Goal: Task Accomplishment & Management: Use online tool/utility

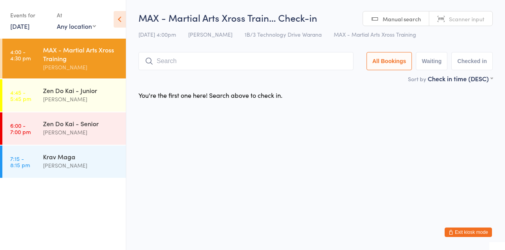
click at [158, 59] on input "search" at bounding box center [245, 61] width 215 height 18
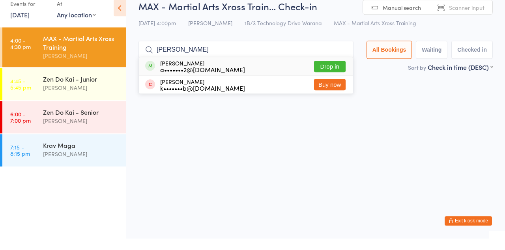
type input "Mason"
click at [334, 80] on button "Drop in" at bounding box center [330, 77] width 32 height 11
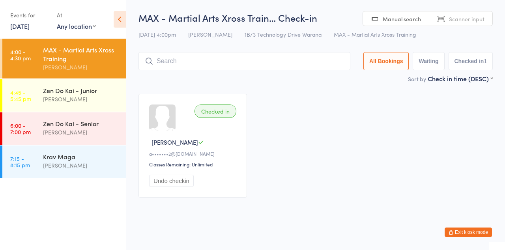
click at [48, 93] on div "Zen Do Kai - Junior" at bounding box center [81, 90] width 76 height 9
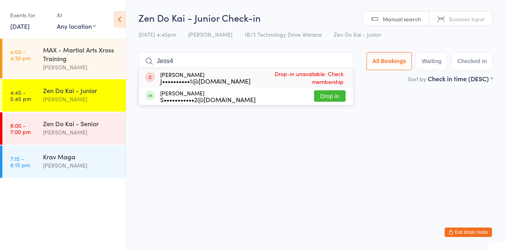
type input "Jess4"
click at [336, 99] on button "Drop in" at bounding box center [330, 95] width 32 height 11
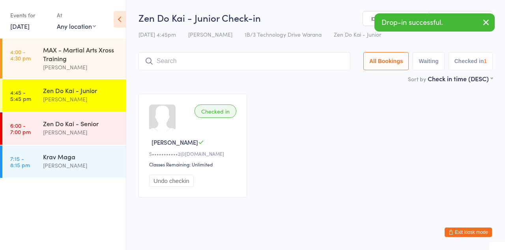
click at [391, 118] on div "Checked in Jesse M S•••••••••••2@gmail.com Classes Remaining: Unlimited Undo ch…" at bounding box center [315, 146] width 368 height 118
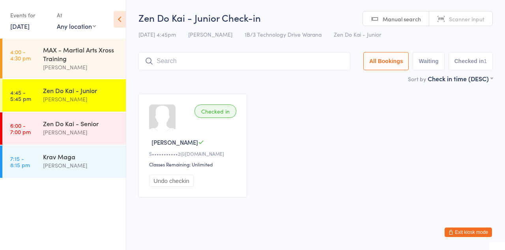
click at [95, 92] on div "Zen Do Kai - Junior" at bounding box center [81, 90] width 76 height 9
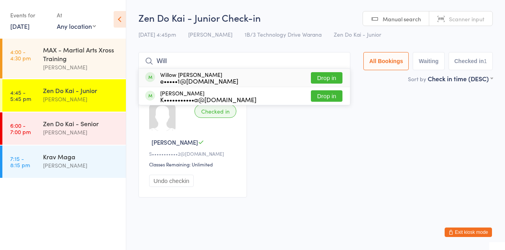
type input "Will"
click at [337, 78] on button "Drop in" at bounding box center [327, 77] width 32 height 11
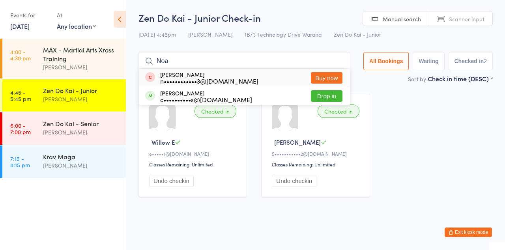
type input "Noa"
click at [333, 98] on button "Drop in" at bounding box center [327, 95] width 32 height 11
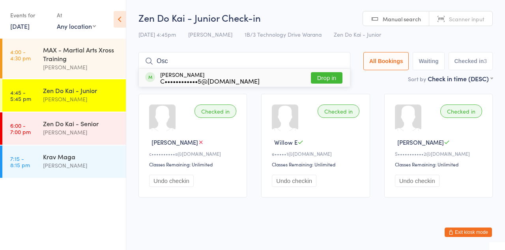
type input "Osc"
click at [337, 80] on button "Drop in" at bounding box center [327, 77] width 32 height 11
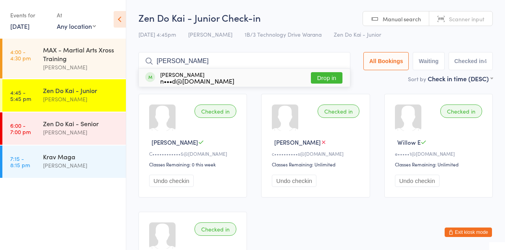
type input "Lewis"
click at [336, 77] on button "Drop in" at bounding box center [327, 77] width 32 height 11
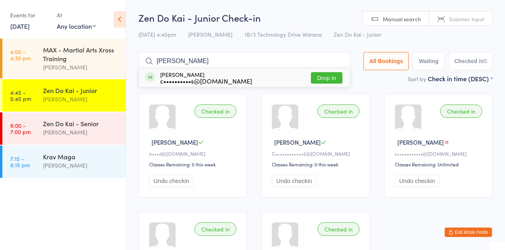
type input "Bianca"
click at [340, 78] on button "Drop in" at bounding box center [327, 77] width 32 height 11
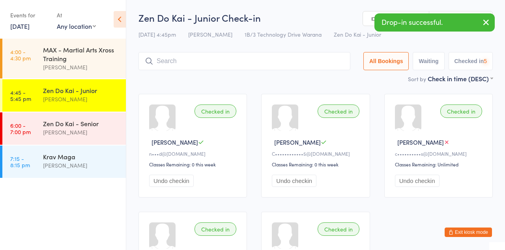
click at [336, 70] on input "search" at bounding box center [244, 61] width 212 height 18
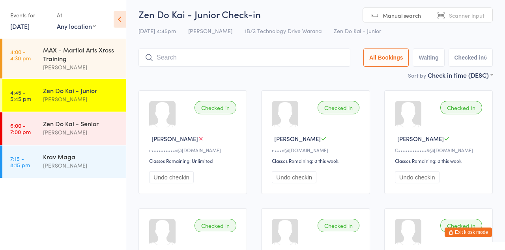
scroll to position [3, 0]
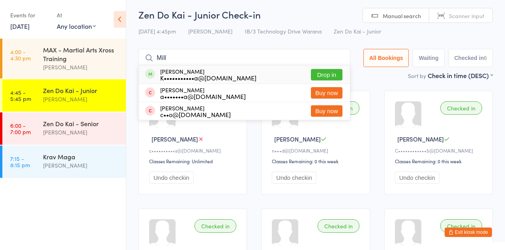
type input "Mill"
click at [337, 77] on button "Drop in" at bounding box center [327, 74] width 32 height 11
type input "Mill"
click at [463, 131] on div "Checked in Lewis D n•••d@live.com.au Classes Remaining: 0 this week Undo checkin" at bounding box center [438, 143] width 108 height 104
